Goal: Find contact information: Find contact information

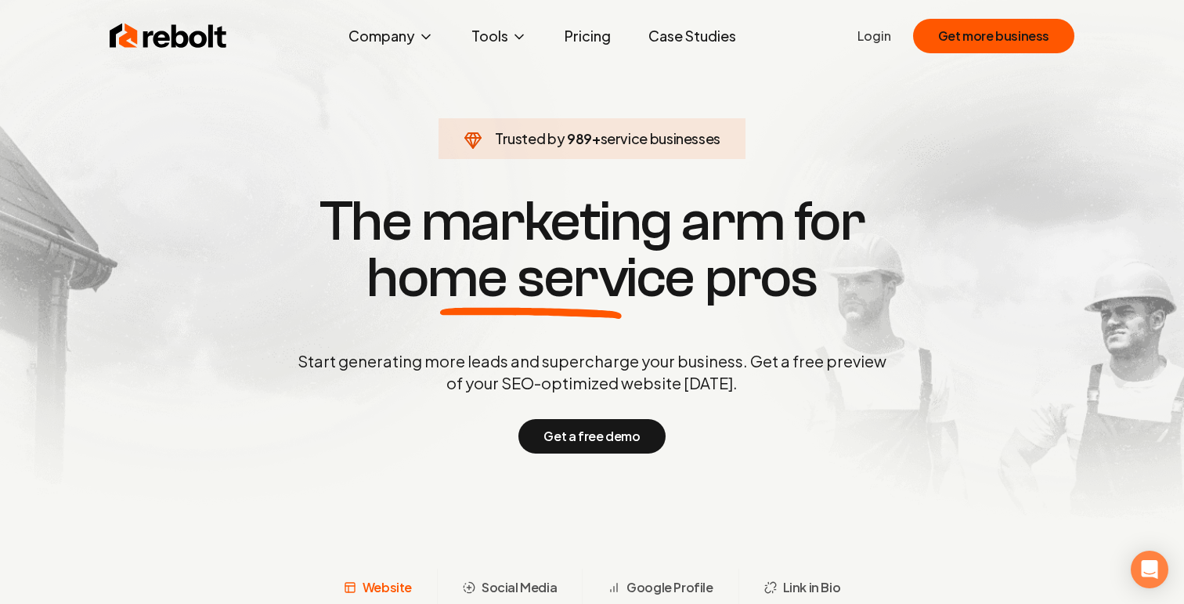
click at [588, 37] on link "Pricing" at bounding box center [587, 35] width 71 height 31
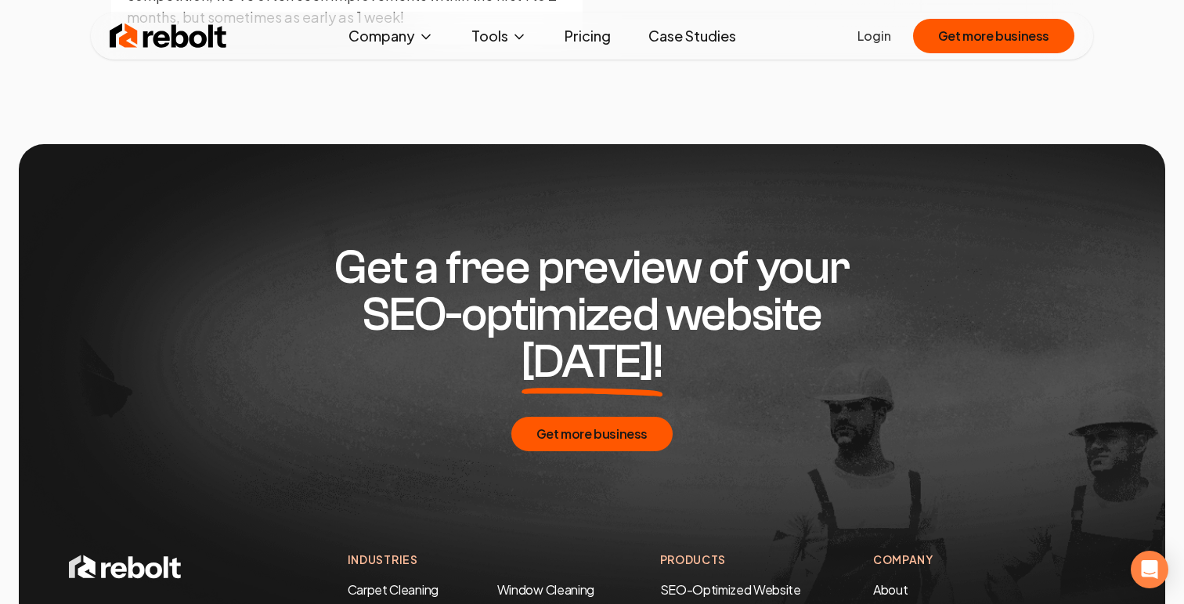
scroll to position [2453, 0]
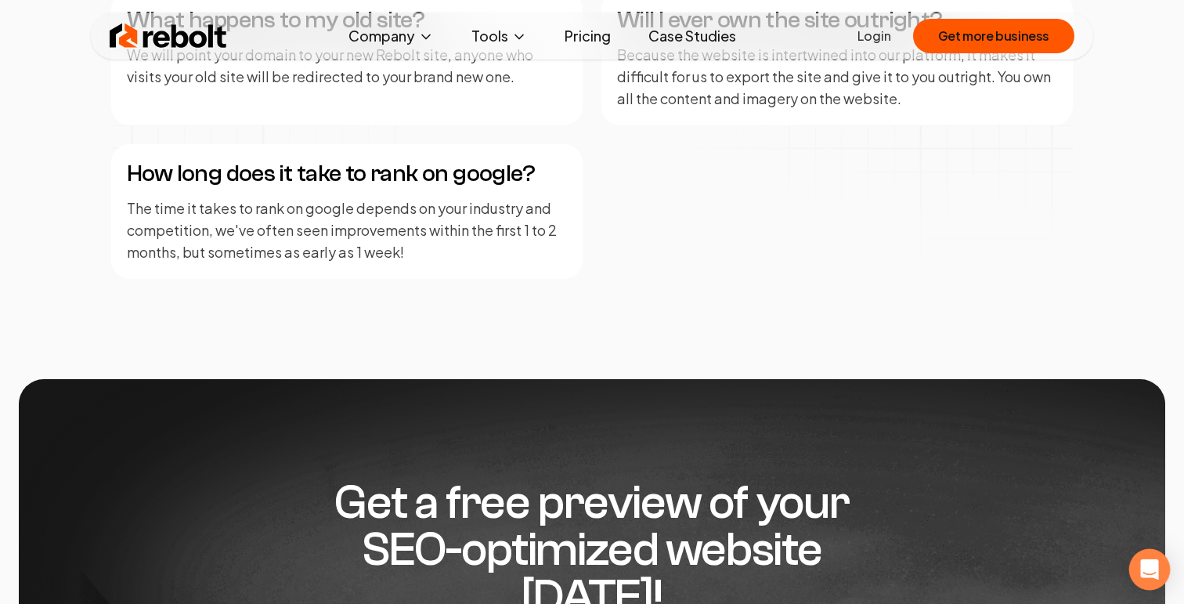
click at [1134, 567] on div "Open Intercom Messenger" at bounding box center [1149, 569] width 41 height 41
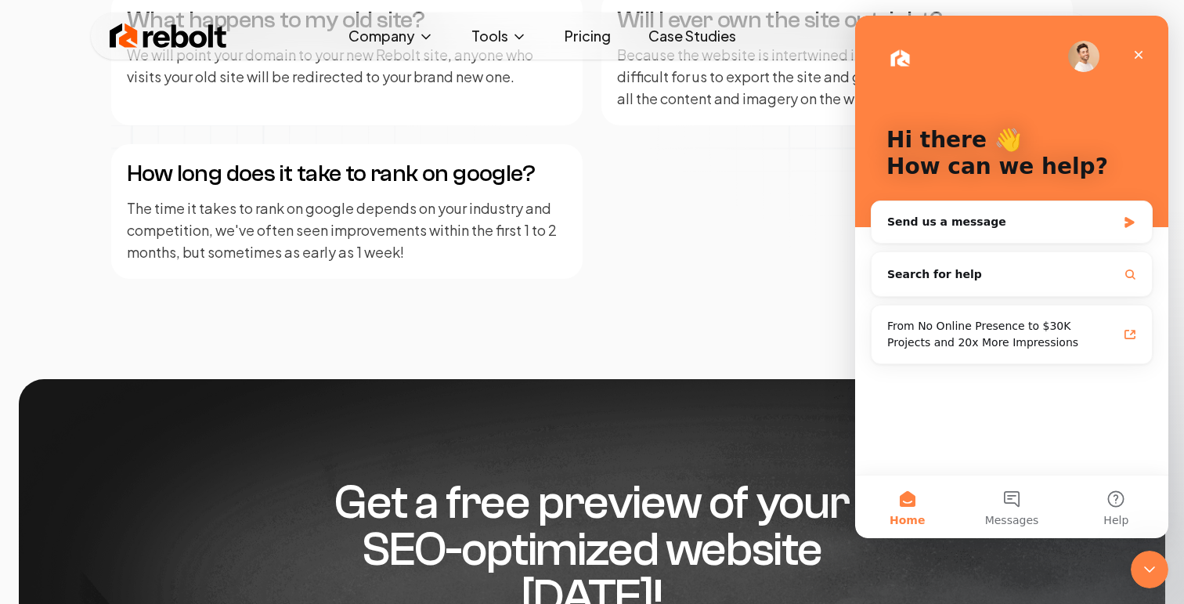
scroll to position [0, 0]
click at [975, 222] on div "Send us a message" at bounding box center [1001, 222] width 229 height 16
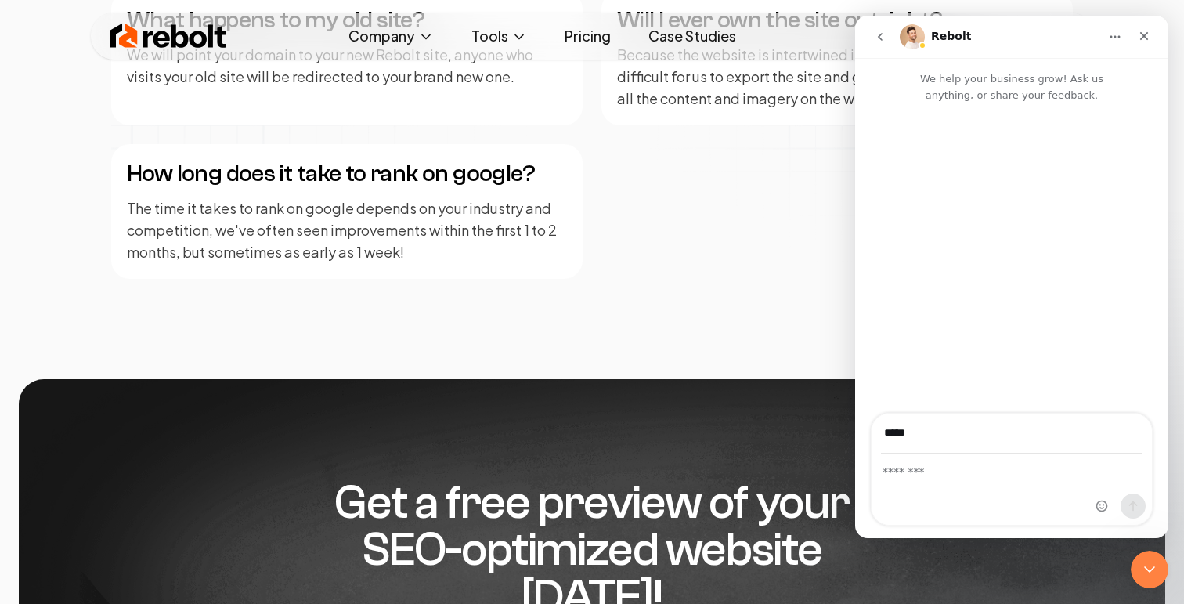
type input "**********"
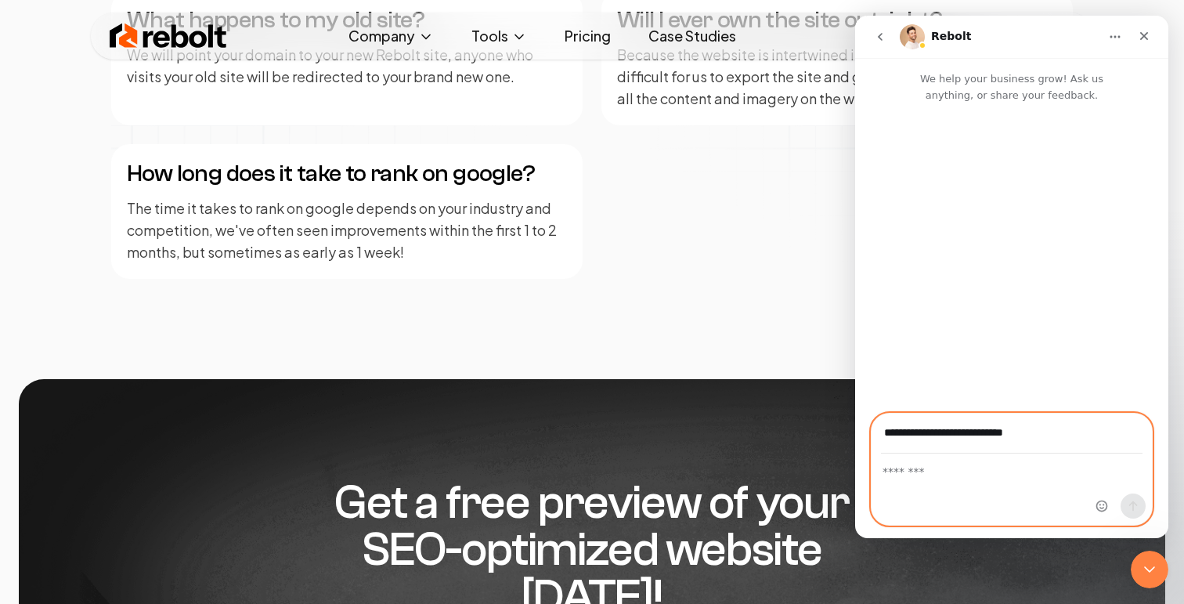
click at [917, 478] on textarea "Message…" at bounding box center [1011, 467] width 280 height 27
type textarea "**********"
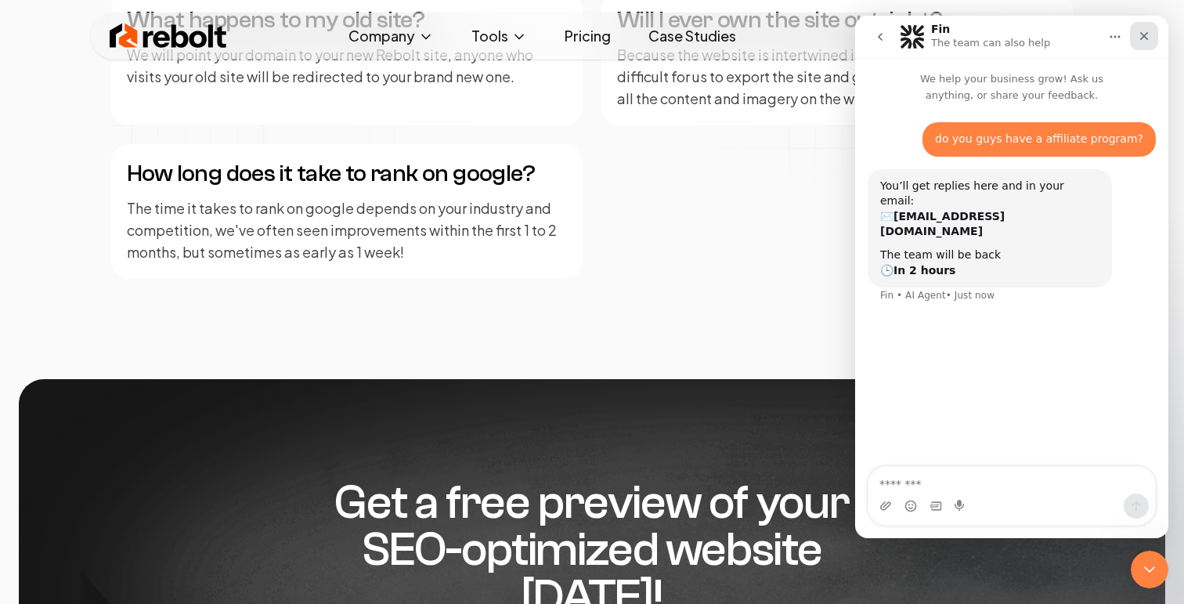
click at [1141, 47] on div "Close" at bounding box center [1144, 36] width 28 height 28
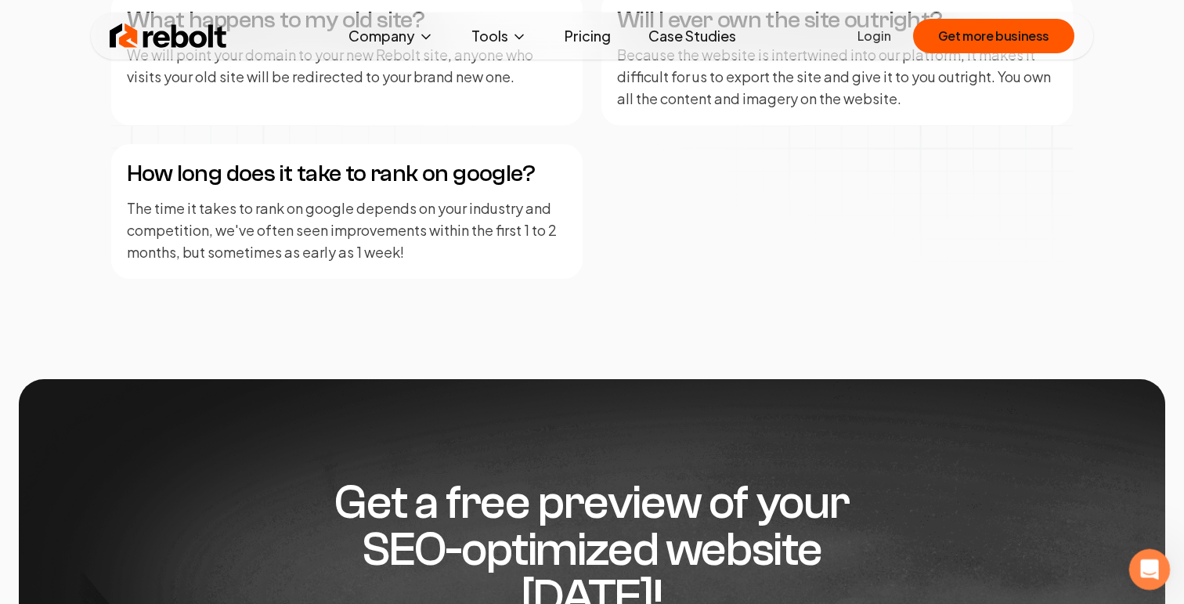
click at [1153, 572] on icon "Open Intercom Messenger" at bounding box center [1147, 567] width 26 height 26
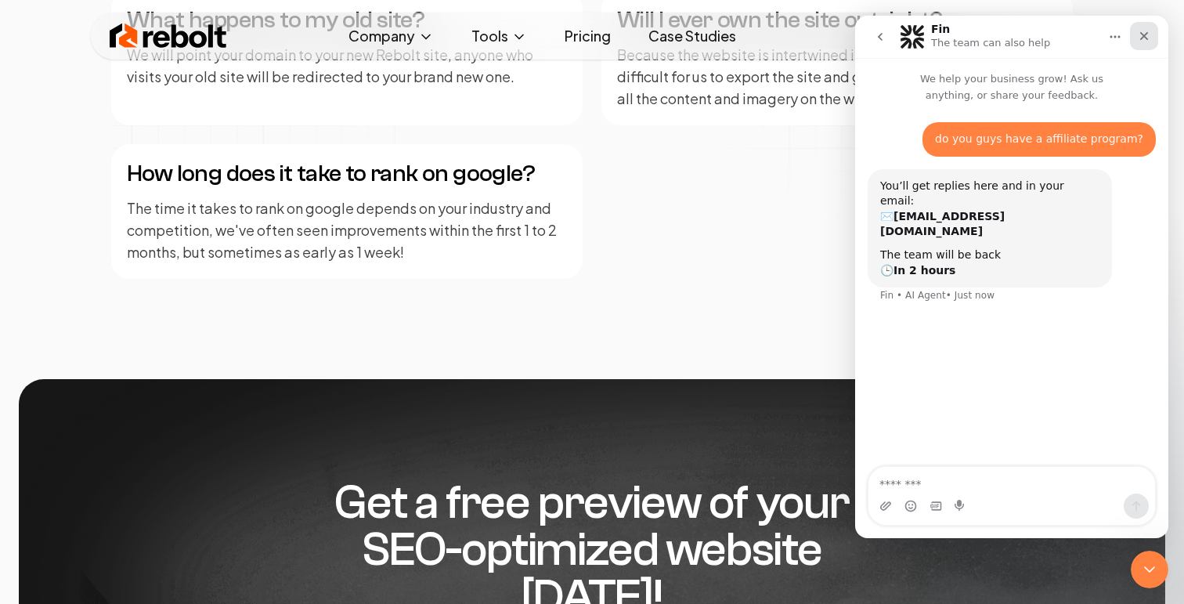
click at [1138, 42] on div "Close" at bounding box center [1144, 36] width 28 height 28
